Goal: Information Seeking & Learning: Check status

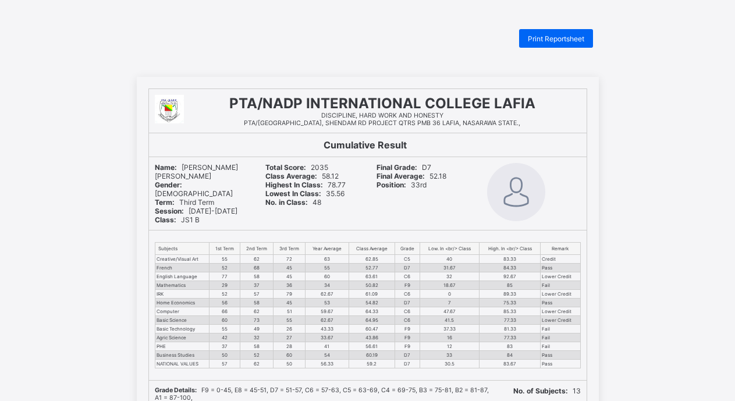
click at [627, 229] on div "PTA/NADP INTERNATIONAL COLLEGE LAFIA DISCIPLINE, HARD WORK AND HONESTY PTA/NADP…" at bounding box center [367, 400] width 735 height 646
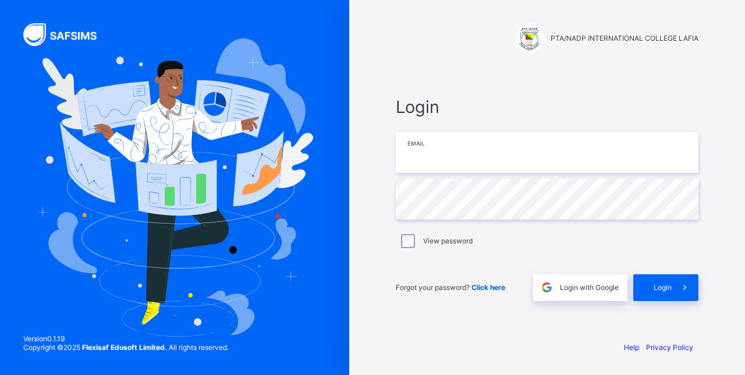
type input "**********"
click at [662, 286] on span "Login" at bounding box center [663, 287] width 18 height 9
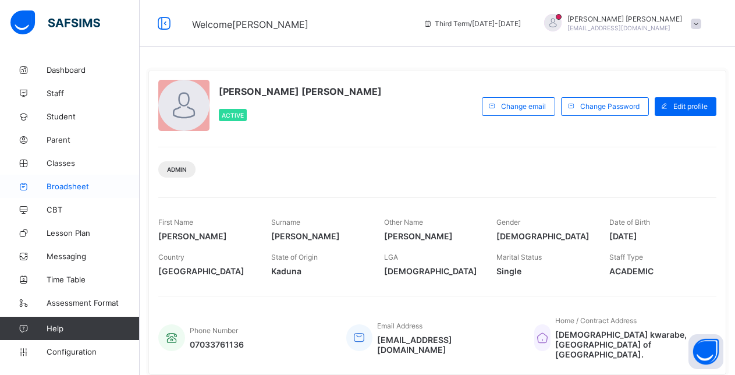
click at [63, 185] on span "Broadsheet" at bounding box center [93, 186] width 93 height 9
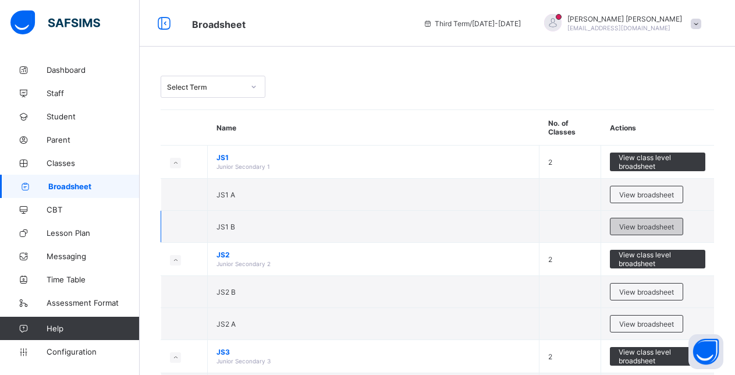
click at [644, 224] on span "View broadsheet" at bounding box center [646, 226] width 55 height 9
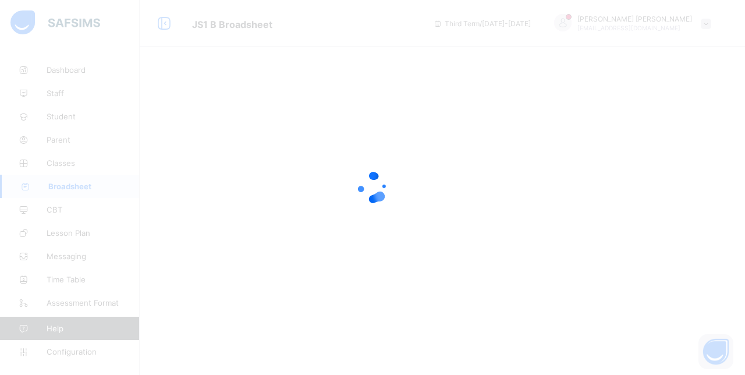
click at [521, 309] on div at bounding box center [372, 187] width 745 height 375
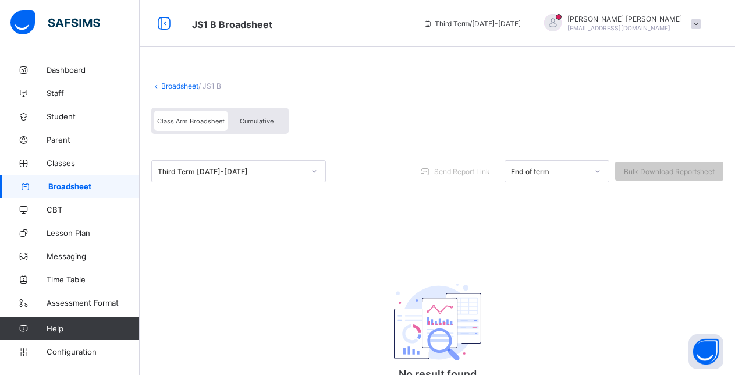
click at [332, 215] on div "Broadsheet / JS1 B Class Arm Broadsheet Cumulative Third Term 2024-2025 Send Re…" at bounding box center [437, 255] width 595 height 395
click at [406, 197] on div "Third Term 2024-2025 Send Report Link End of term Bulk Download Reportsheet" at bounding box center [437, 172] width 572 height 52
click at [329, 98] on div "Broadsheet / JS1 B Class Arm Broadsheet Cumulative" at bounding box center [437, 108] width 572 height 76
click at [391, 151] on div "Third Term 2024-2025 Send Report Link End of term Bulk Download Reportsheet" at bounding box center [437, 172] width 572 height 52
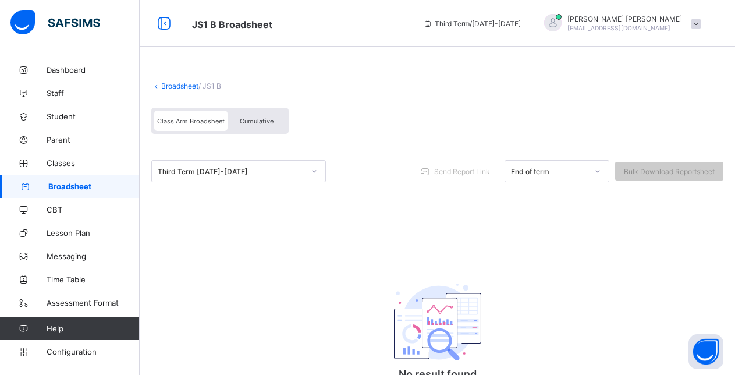
click at [251, 122] on span "Cumulative" at bounding box center [257, 121] width 34 height 8
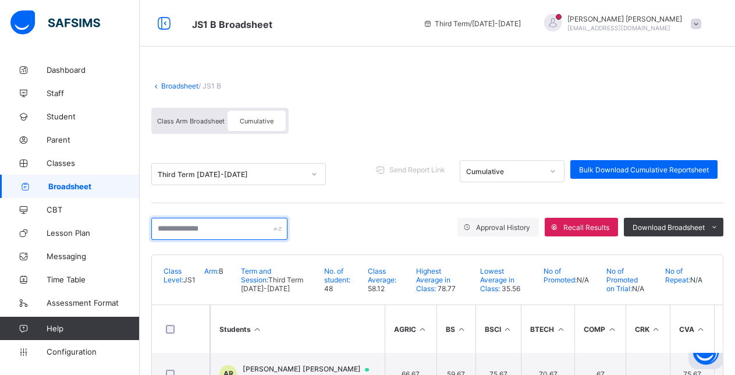
click at [156, 230] on input "text" at bounding box center [219, 229] width 136 height 22
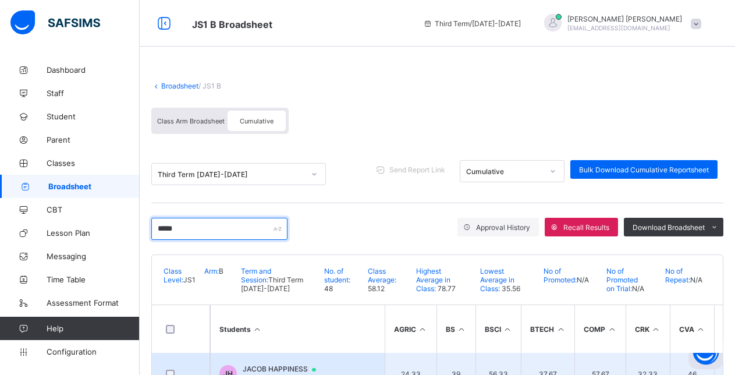
type input "*****"
click at [286, 366] on span "JACOB HAPPINESS" at bounding box center [285, 368] width 84 height 9
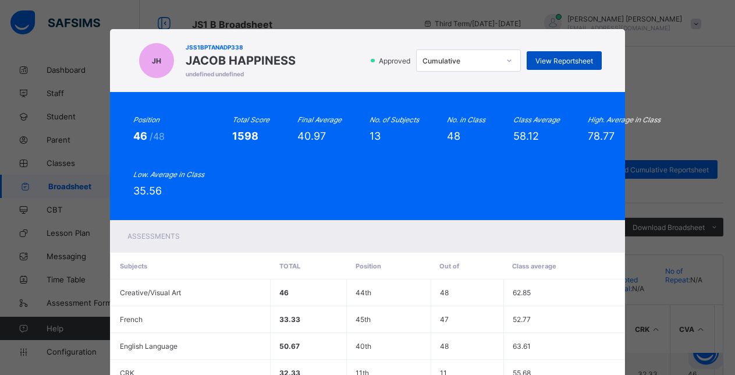
click at [548, 57] on span "View Reportsheet" at bounding box center [564, 60] width 58 height 9
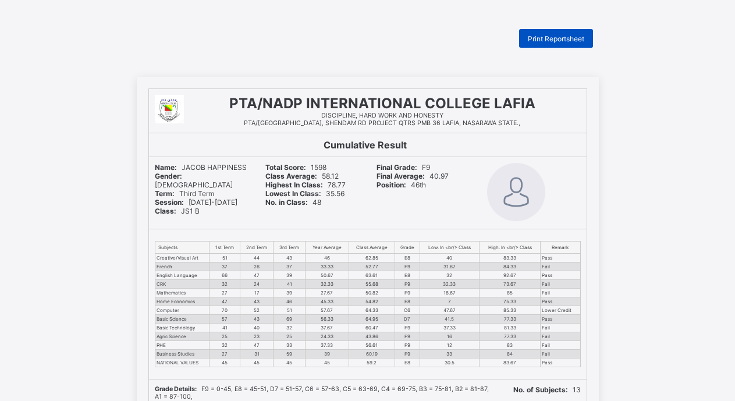
click at [548, 40] on span "Print Reportsheet" at bounding box center [556, 38] width 56 height 9
